Goal: Task Accomplishment & Management: Manage account settings

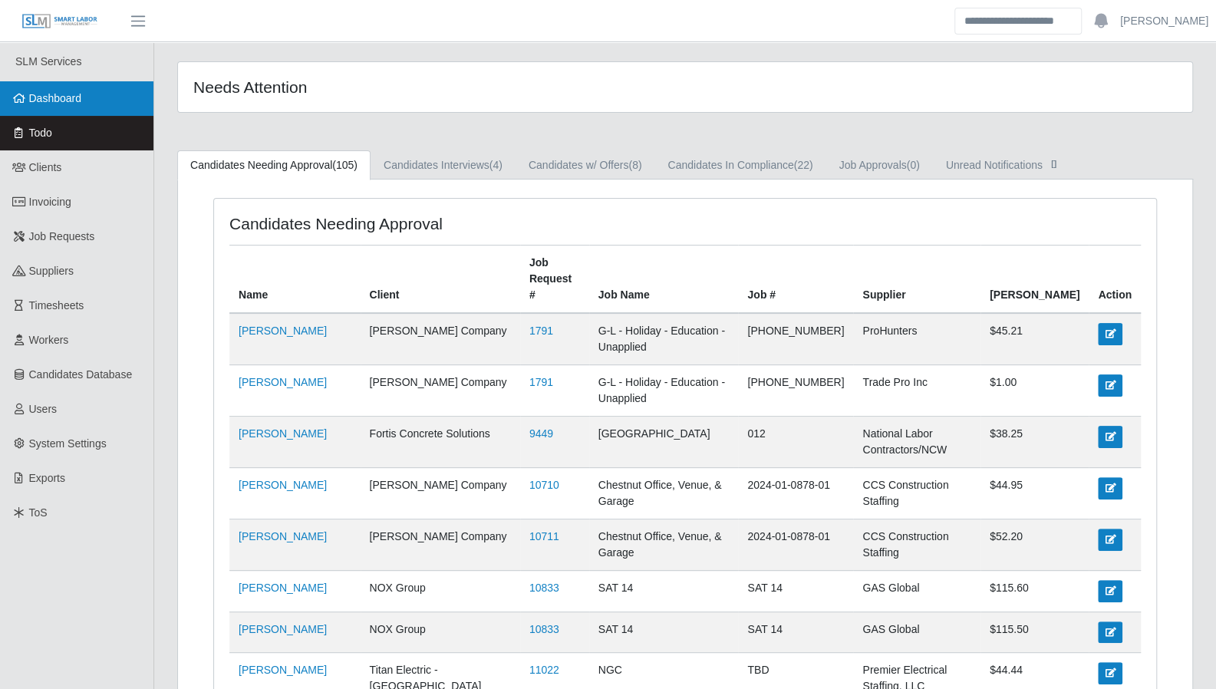
click at [90, 97] on link "Dashboard" at bounding box center [76, 98] width 153 height 35
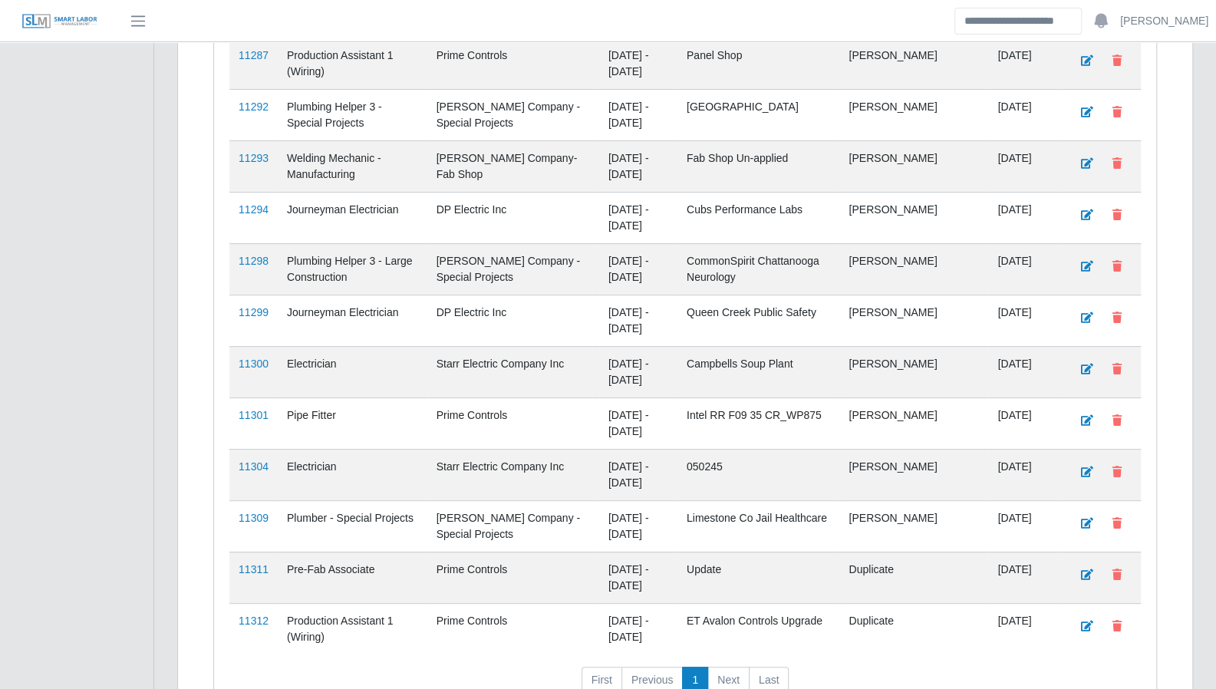
scroll to position [3750, 0]
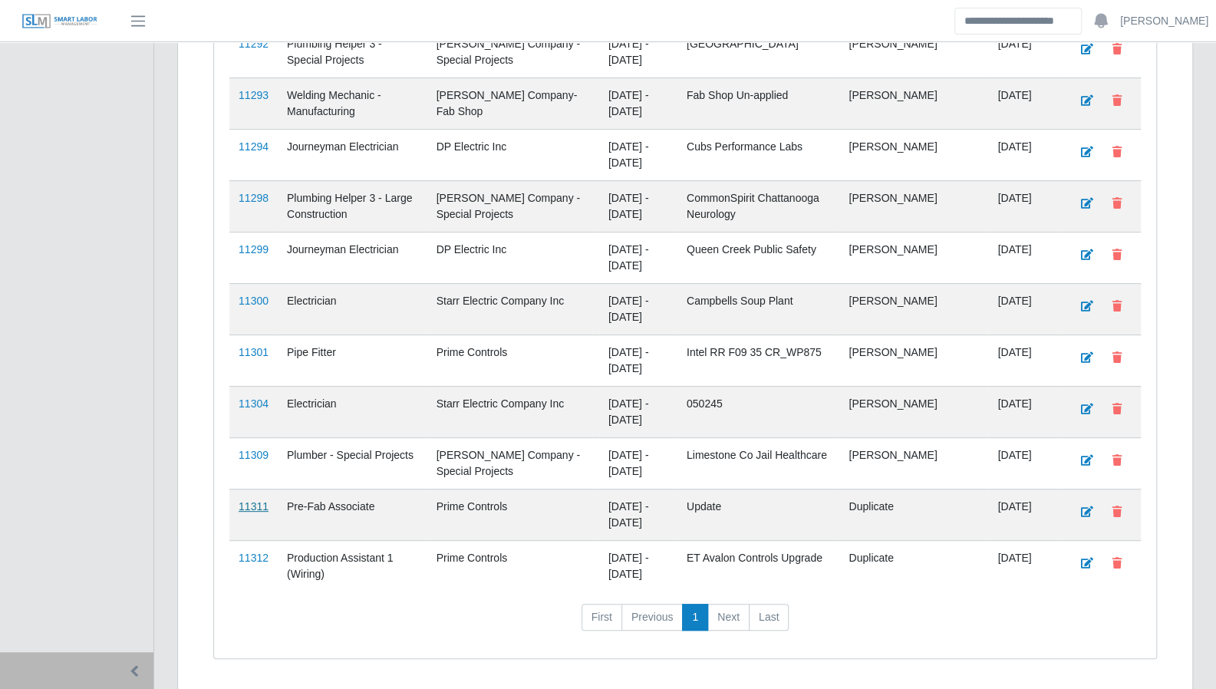
click at [258, 500] on link "11311" at bounding box center [254, 506] width 30 height 12
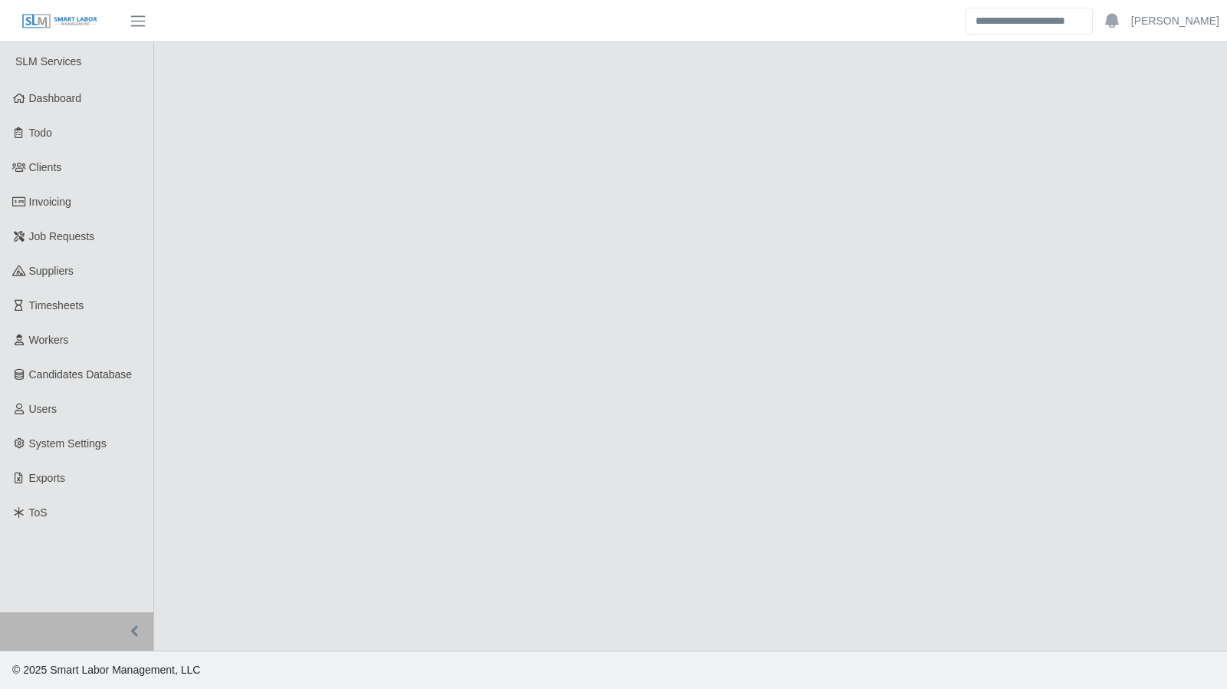
select select "****"
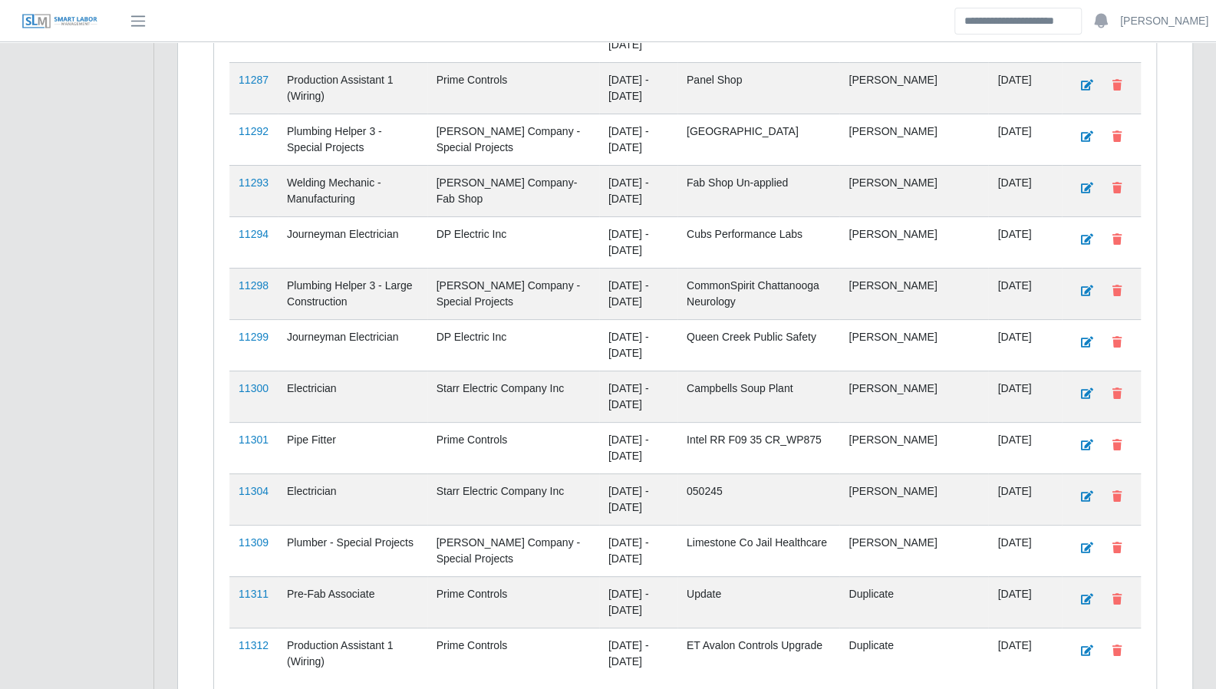
scroll to position [3750, 0]
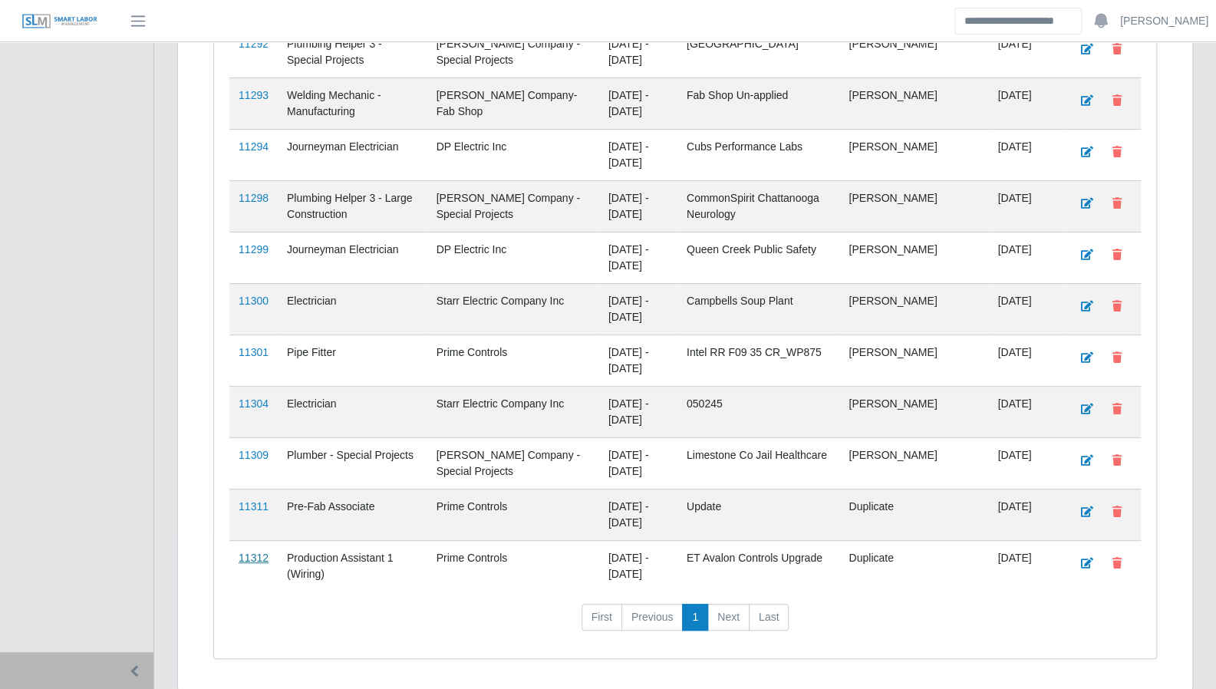
click at [252, 552] on link "11312" at bounding box center [254, 558] width 30 height 12
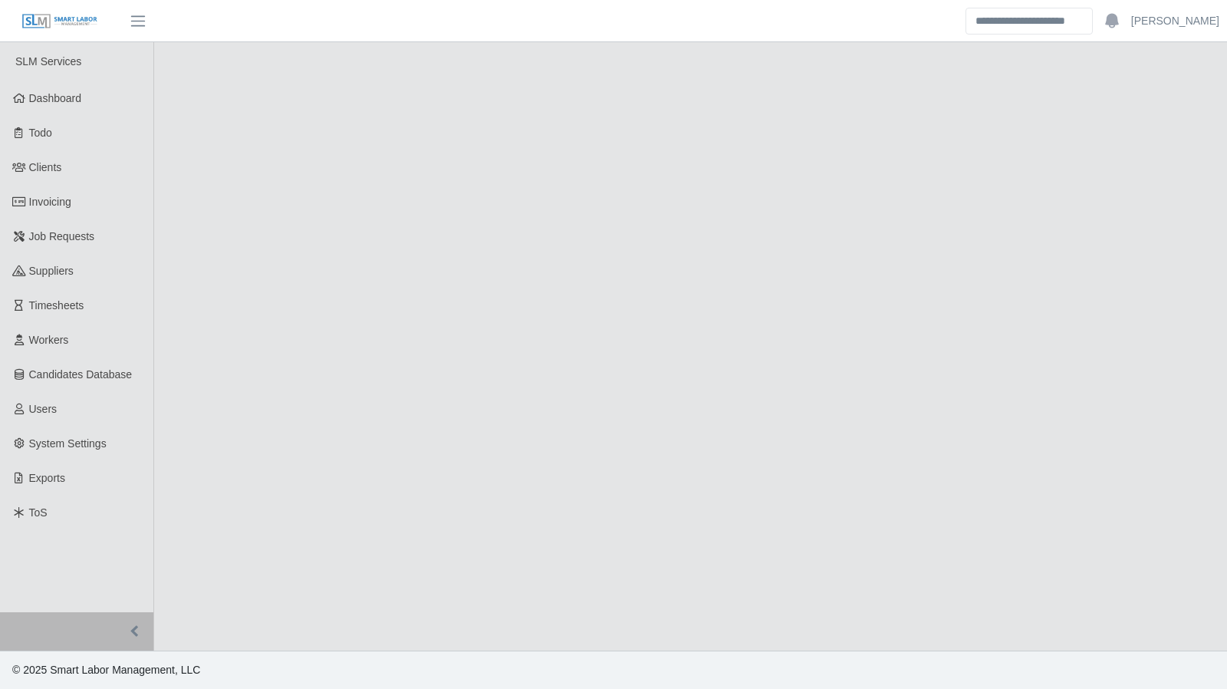
select select "******"
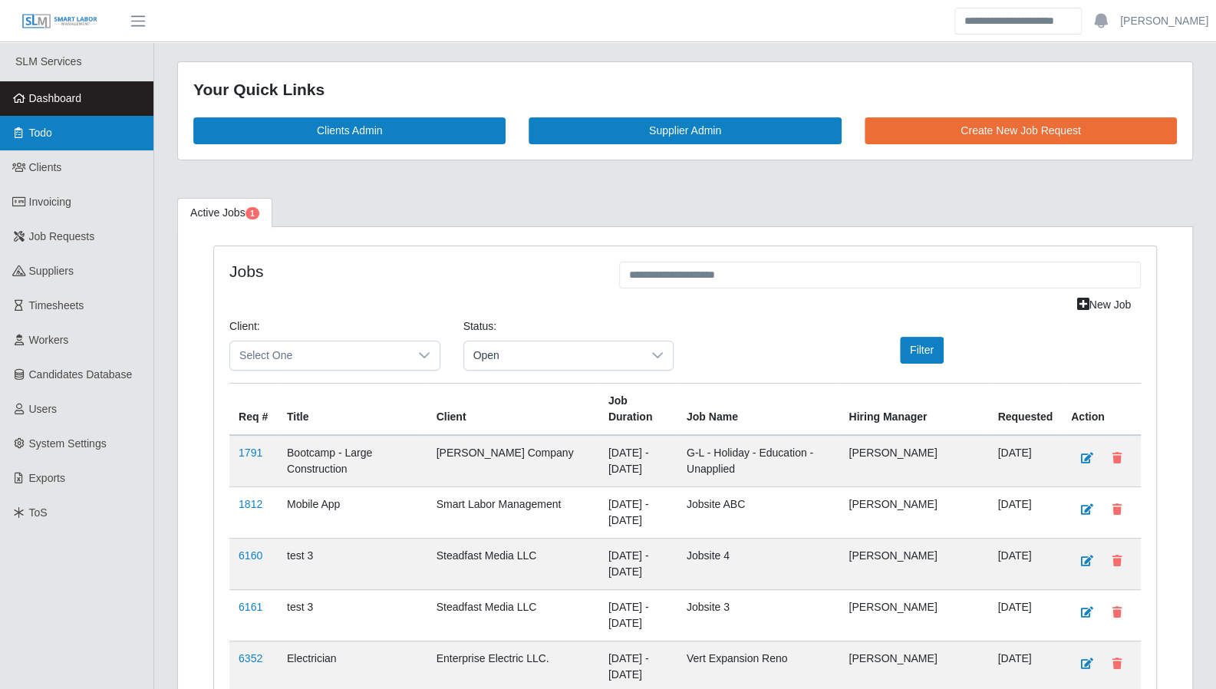
click at [69, 131] on link "Todo" at bounding box center [76, 133] width 153 height 35
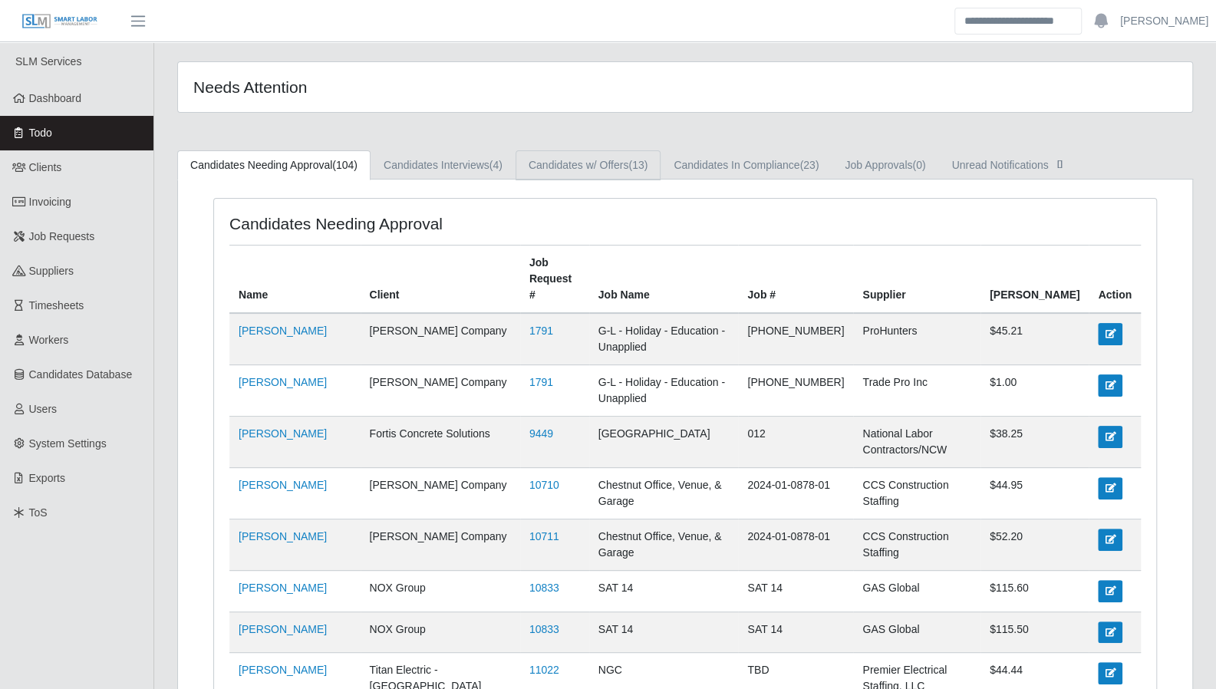
click at [608, 163] on link "Candidates w/ Offers (13)" at bounding box center [588, 165] width 145 height 30
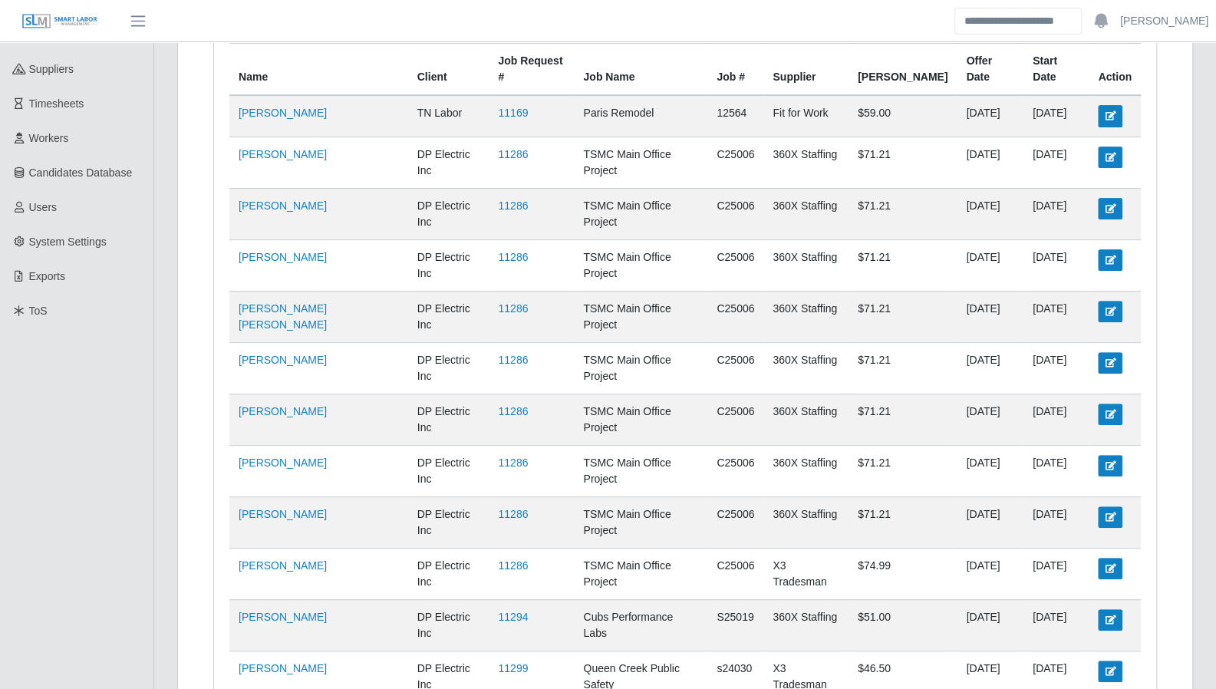
scroll to position [203, 0]
click at [505, 610] on link "11294" at bounding box center [513, 616] width 30 height 12
click at [497, 393] on td "11286" at bounding box center [531, 418] width 85 height 51
click at [500, 404] on link "11286" at bounding box center [513, 410] width 30 height 12
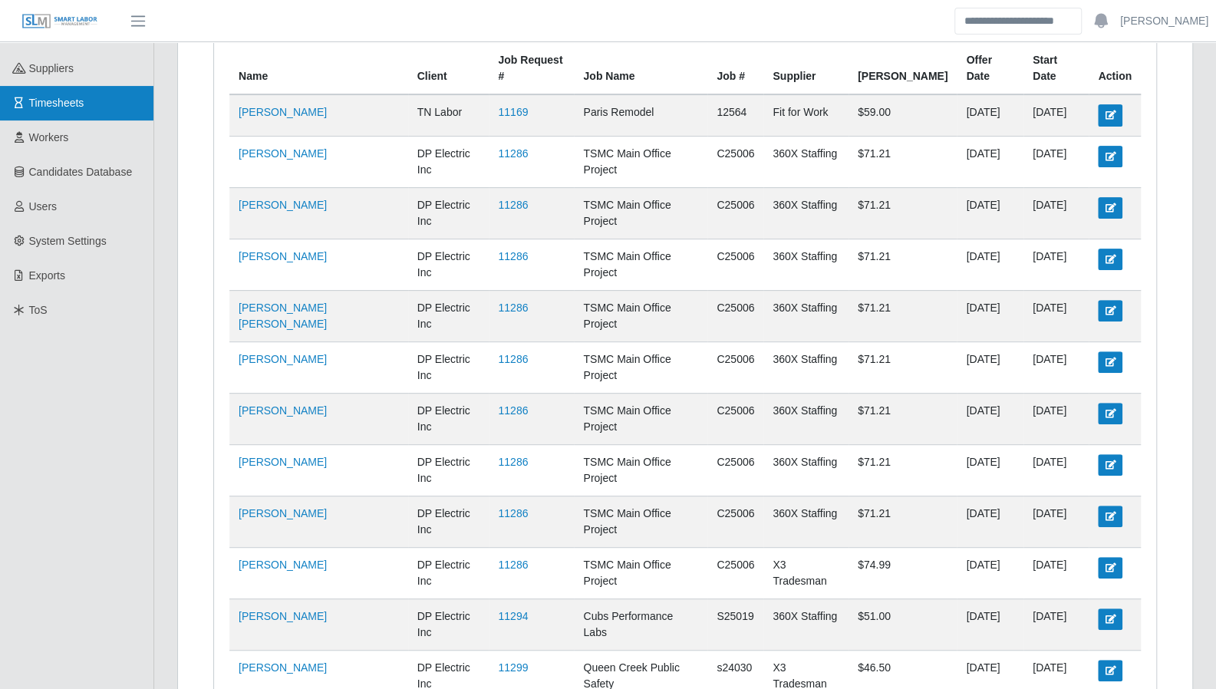
scroll to position [0, 0]
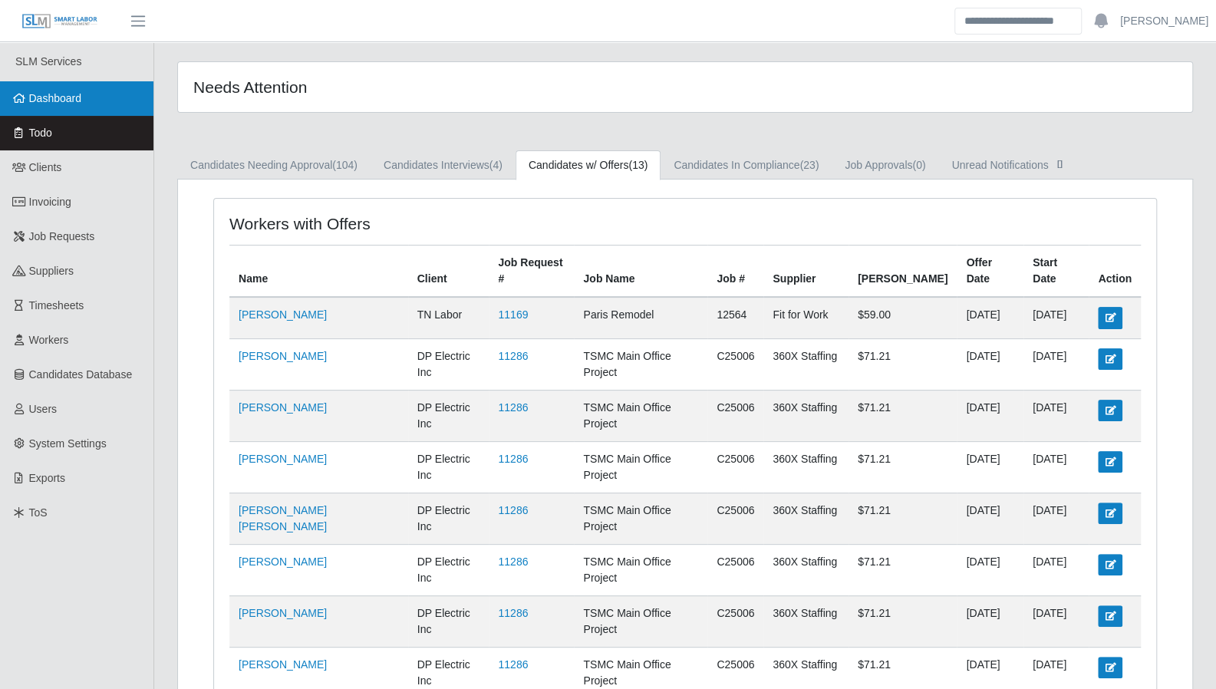
click at [69, 106] on link "Dashboard" at bounding box center [76, 98] width 153 height 35
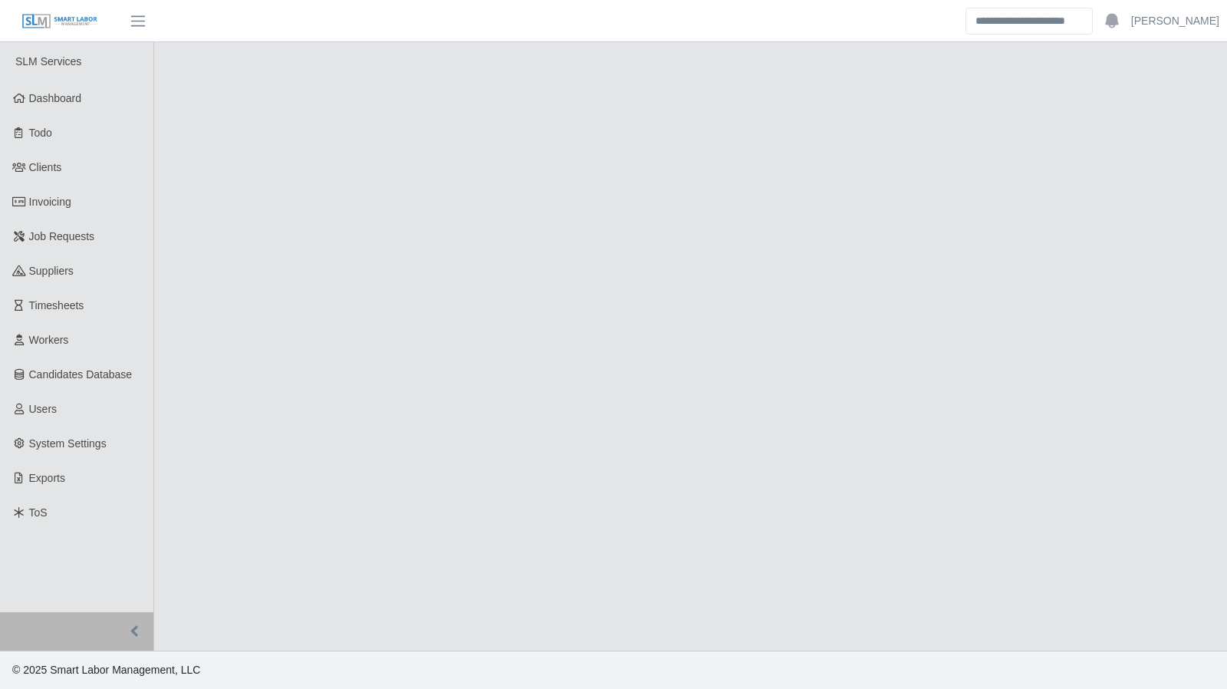
select select "****"
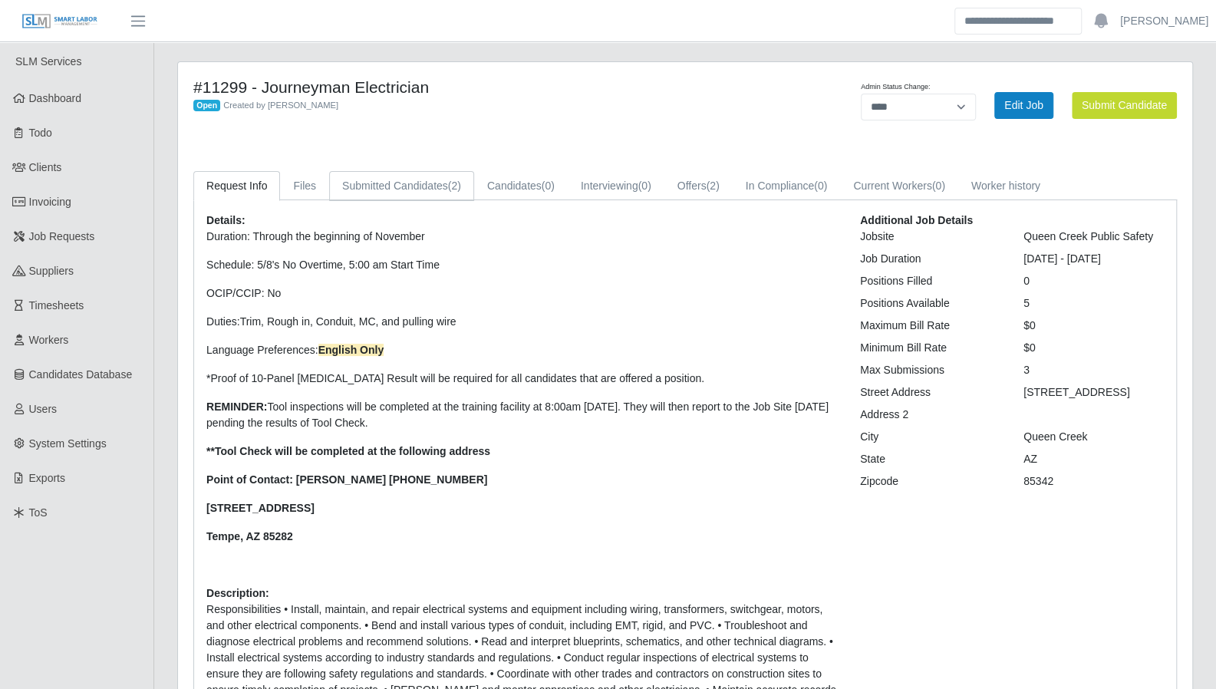
click at [384, 191] on link "Submitted Candidates (2)" at bounding box center [401, 186] width 145 height 30
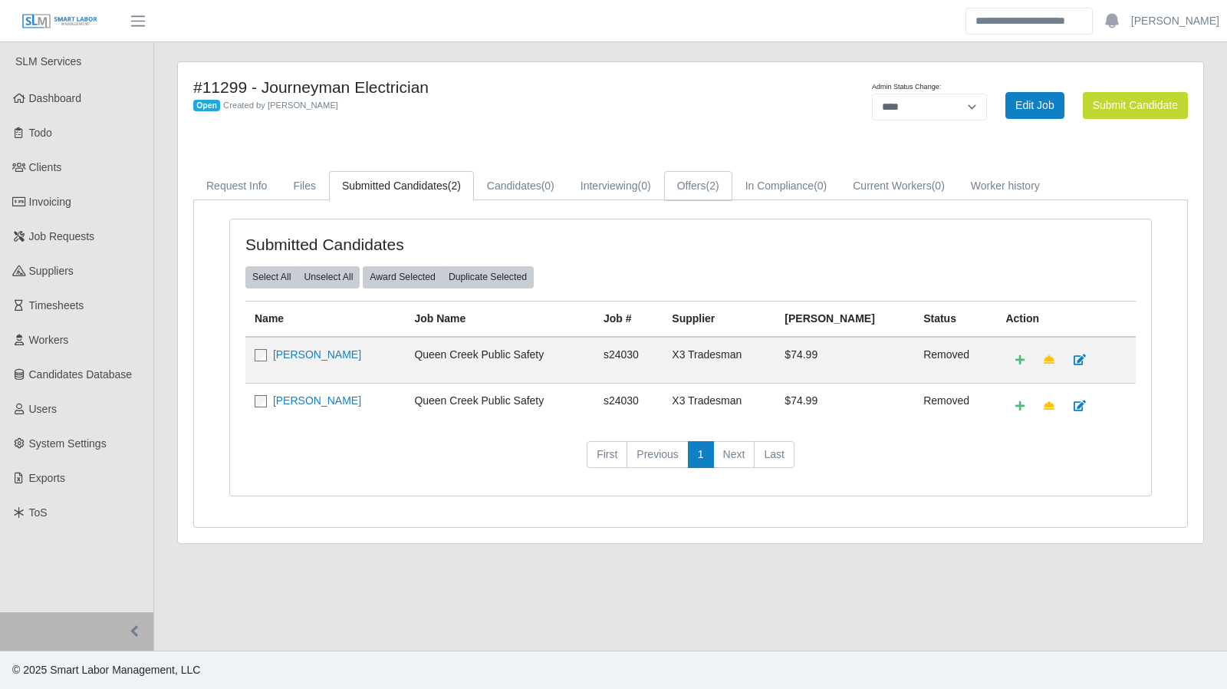
click at [700, 180] on link "Offers (2)" at bounding box center [698, 186] width 68 height 30
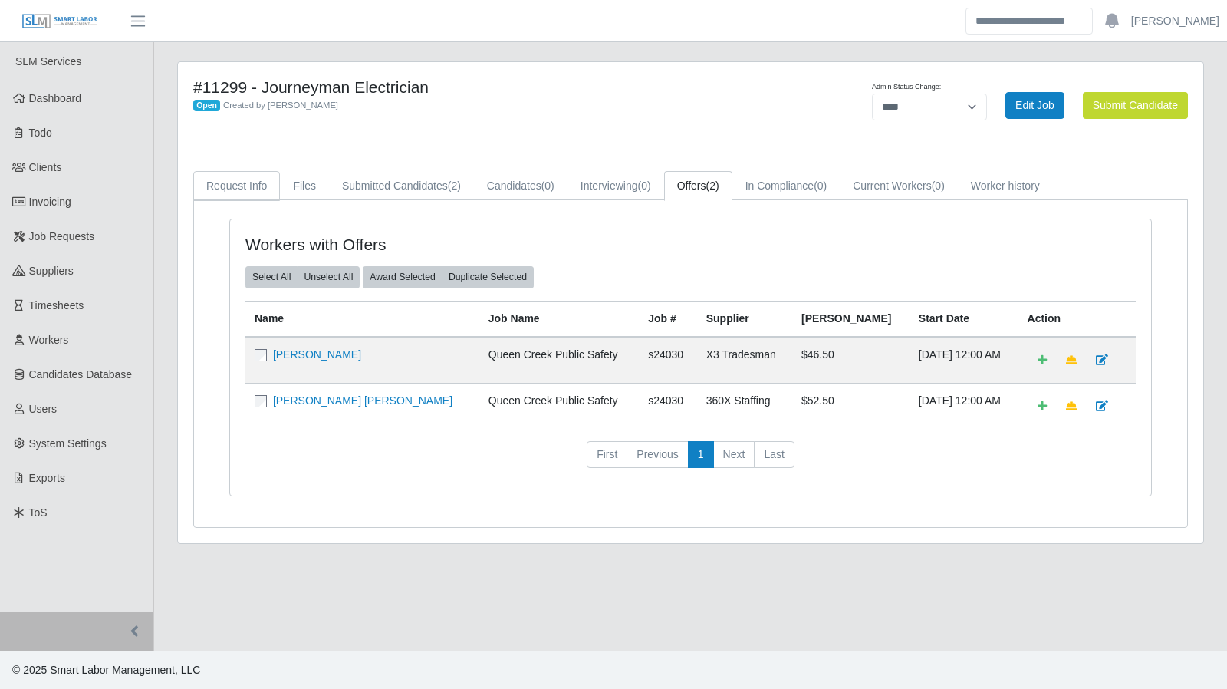
click at [258, 183] on link "Request Info" at bounding box center [236, 186] width 87 height 30
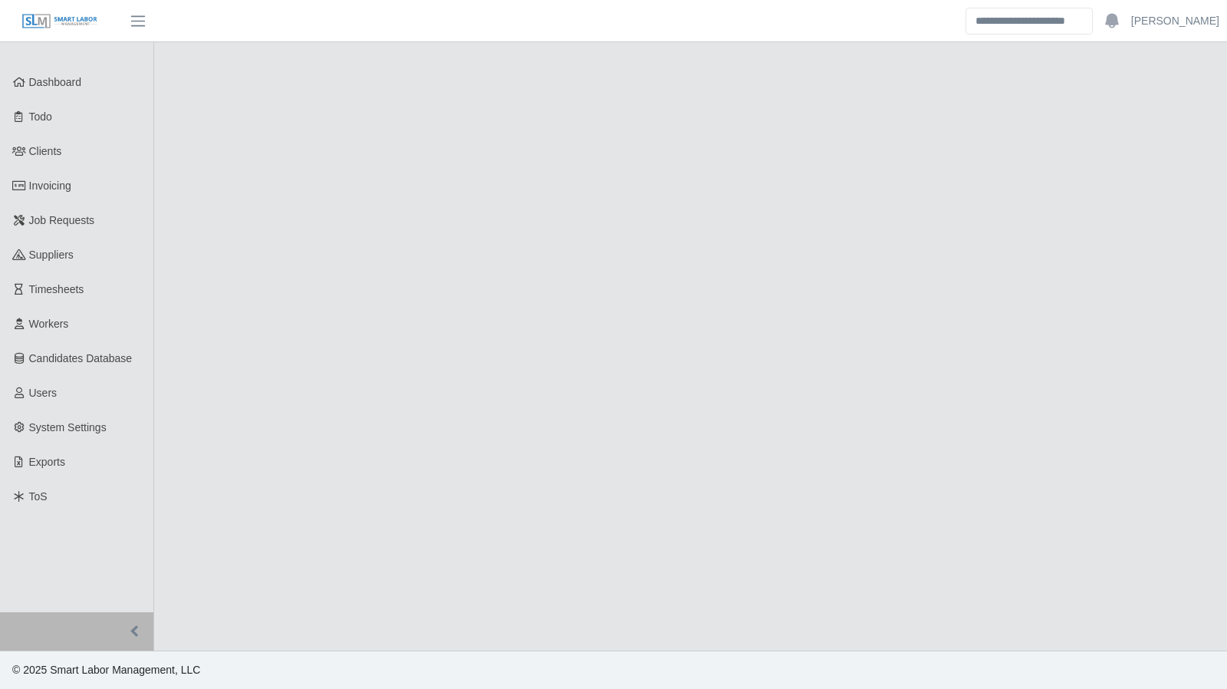
select select "****"
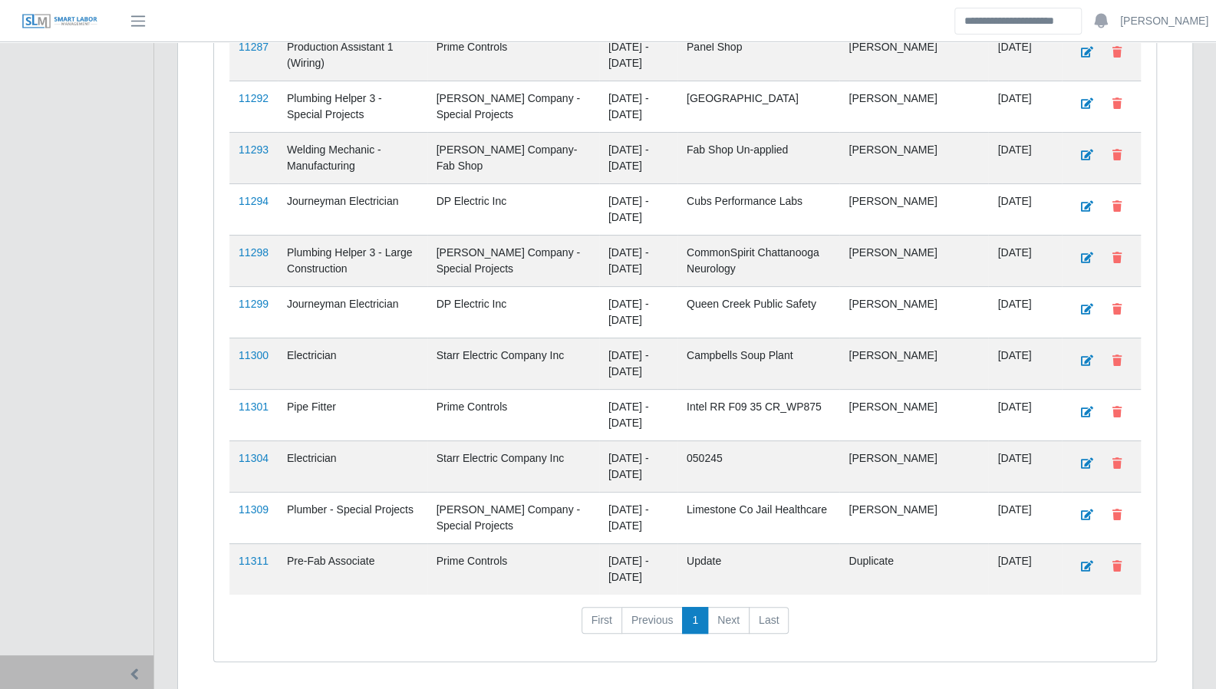
scroll to position [3698, 0]
